Goal: Contribute content: Add original content to the website for others to see

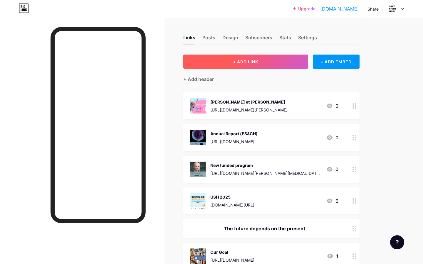
click at [271, 58] on button "+ ADD LINK" at bounding box center [245, 62] width 125 height 14
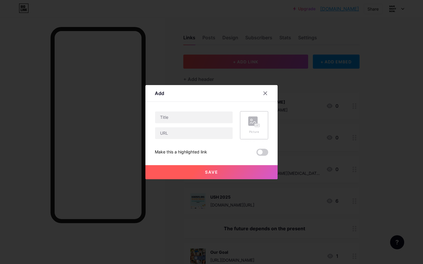
click at [251, 126] on rect at bounding box center [252, 121] width 9 height 9
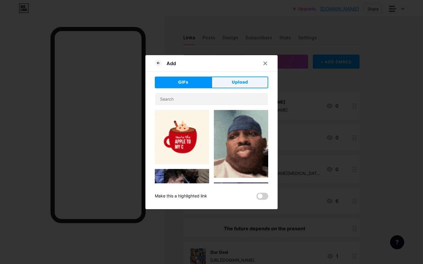
click at [244, 80] on span "Upload" at bounding box center [240, 82] width 16 height 6
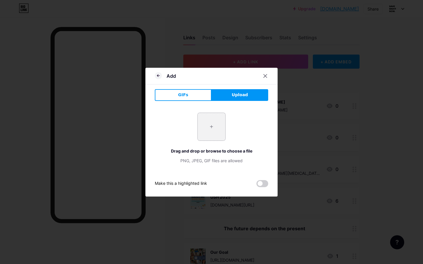
click at [211, 130] on input "file" at bounding box center [212, 127] width 28 height 28
click at [216, 126] on input "file" at bounding box center [212, 127] width 28 height 28
type input "C:\fakepath\Captura de pantalla [DATE] a les 21.44.08.png"
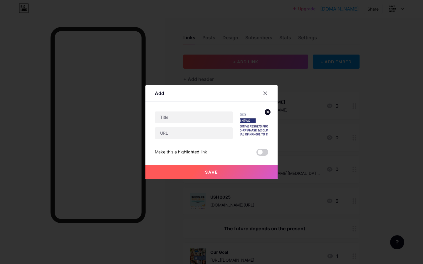
click at [259, 130] on img at bounding box center [254, 125] width 28 height 28
click at [269, 112] on circle at bounding box center [267, 112] width 6 height 6
click at [253, 126] on icon at bounding box center [254, 122] width 12 height 11
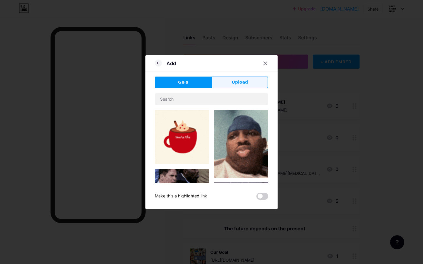
click at [237, 81] on span "Upload" at bounding box center [240, 82] width 16 height 6
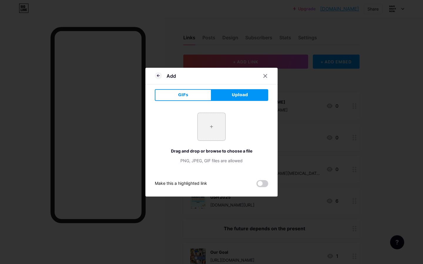
click at [212, 126] on input "file" at bounding box center [212, 127] width 28 height 28
type input "C:\fakepath\Captura de pantalla [DATE] a les 21.44.08.png"
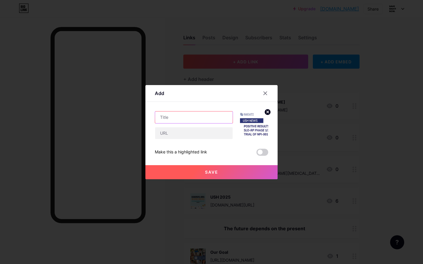
click at [173, 115] on input "text" at bounding box center [194, 118] width 78 height 12
type input "Nacuity Results NPI-001"
click at [183, 133] on input "text" at bounding box center [194, 133] width 78 height 12
paste input "[URL][DOMAIN_NAME][MEDICAL_DATA][PERSON_NAME]"
type input "[URL][DOMAIN_NAME][MEDICAL_DATA][PERSON_NAME]"
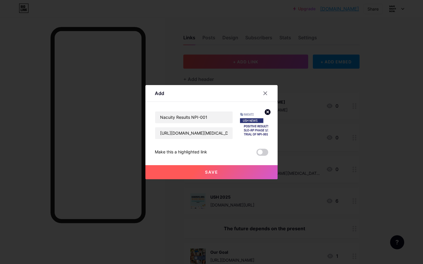
click at [266, 153] on span at bounding box center [262, 152] width 12 height 7
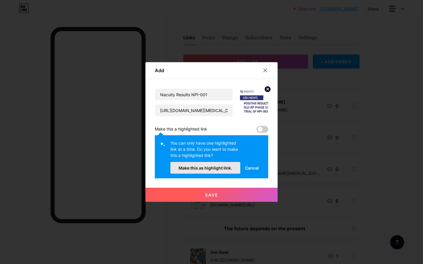
click at [213, 167] on span "Make this as highlight link." at bounding box center [205, 168] width 53 height 5
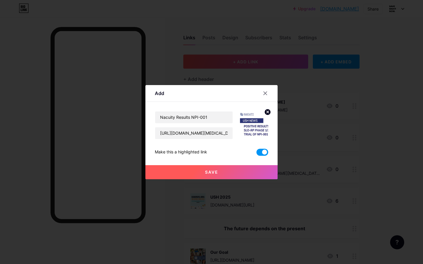
click at [205, 177] on button "Save" at bounding box center [211, 172] width 132 height 14
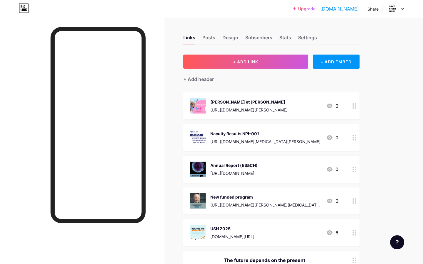
drag, startPoint x: 278, startPoint y: 138, endPoint x: 277, endPoint y: 104, distance: 34.4
